Goal: Find specific fact: Find specific page/section

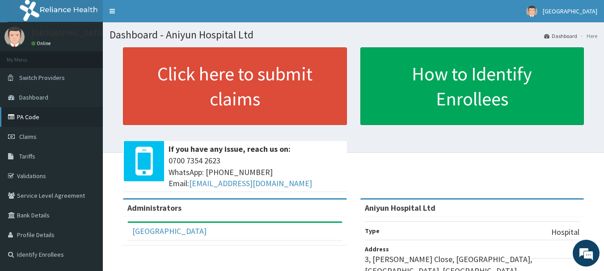
click at [55, 122] on link "PA Code" at bounding box center [51, 117] width 103 height 20
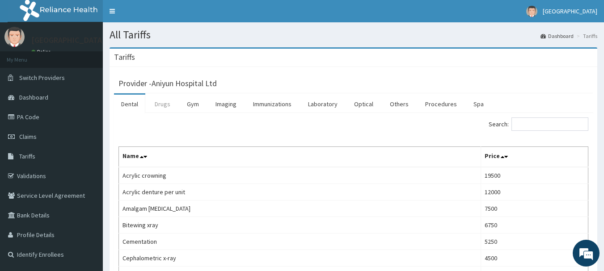
click at [169, 103] on link "Drugs" at bounding box center [163, 104] width 30 height 19
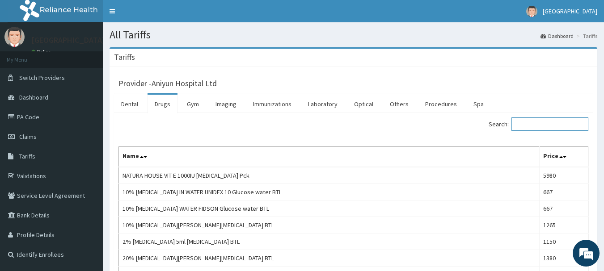
click at [551, 123] on input "Search:" at bounding box center [550, 124] width 77 height 13
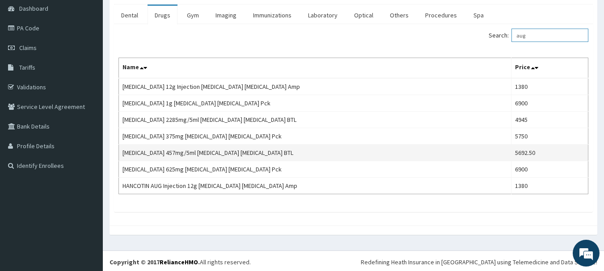
scroll to position [91, 0]
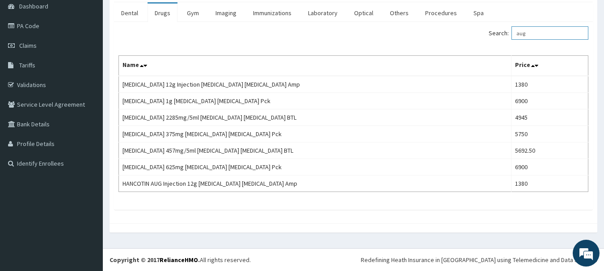
type input "aug"
click at [59, 28] on link "PA Code" at bounding box center [51, 26] width 103 height 20
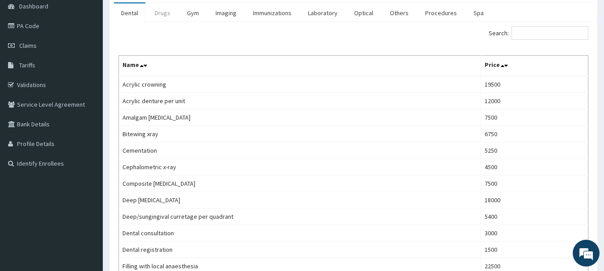
click at [167, 20] on link "Drugs" at bounding box center [163, 13] width 30 height 19
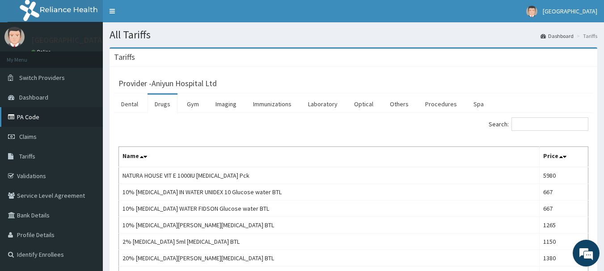
click at [40, 123] on link "PA Code" at bounding box center [51, 117] width 103 height 20
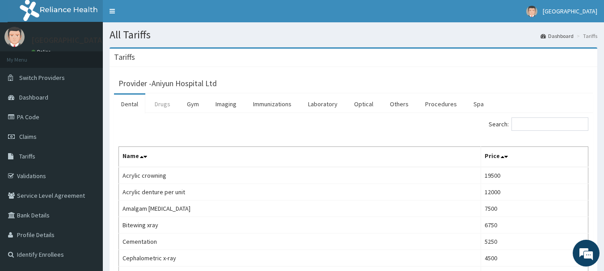
click at [159, 107] on link "Drugs" at bounding box center [163, 104] width 30 height 19
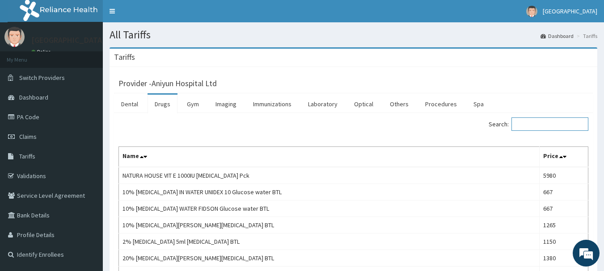
click at [570, 126] on input "Search:" at bounding box center [550, 124] width 77 height 13
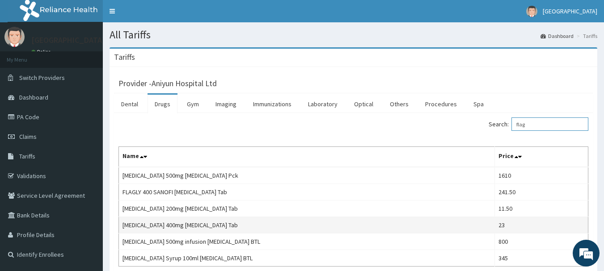
scroll to position [45, 0]
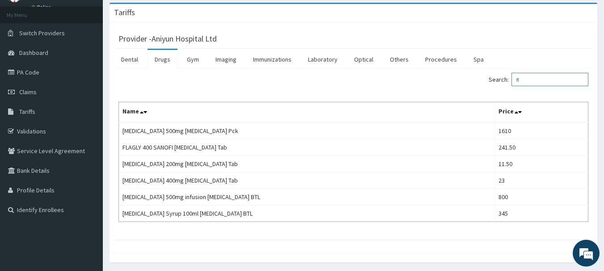
type input "f"
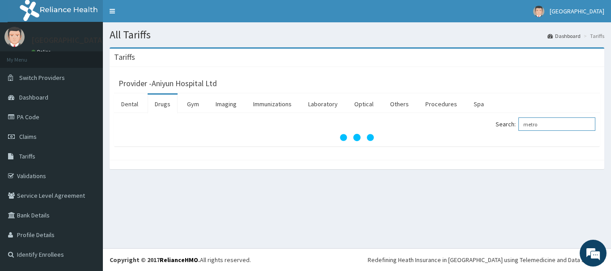
type input "metro"
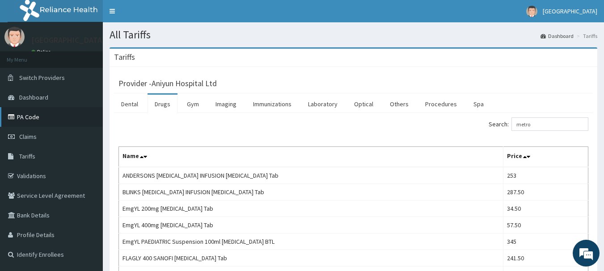
click at [55, 120] on link "PA Code" at bounding box center [51, 117] width 103 height 20
